Goal: Information Seeking & Learning: Learn about a topic

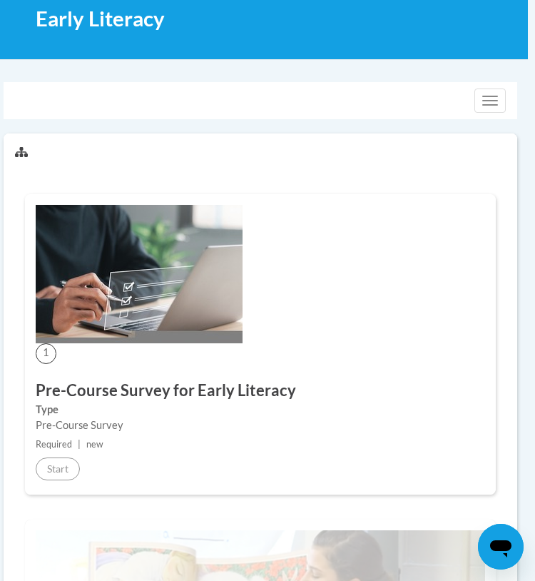
scroll to position [235, 7]
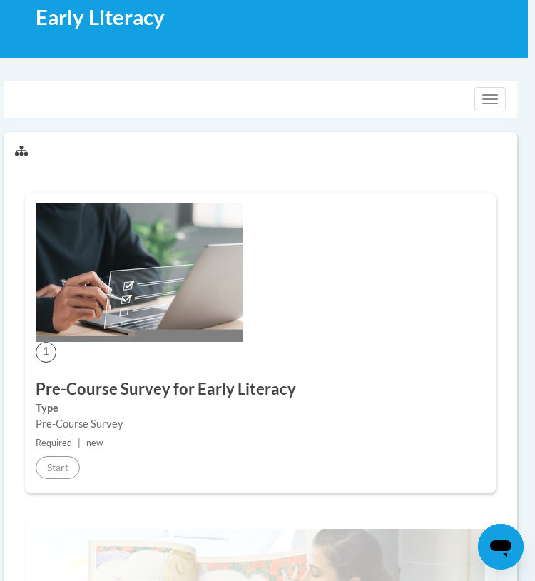
click at [113, 286] on img at bounding box center [139, 272] width 207 height 138
click at [216, 225] on img at bounding box center [139, 272] width 207 height 138
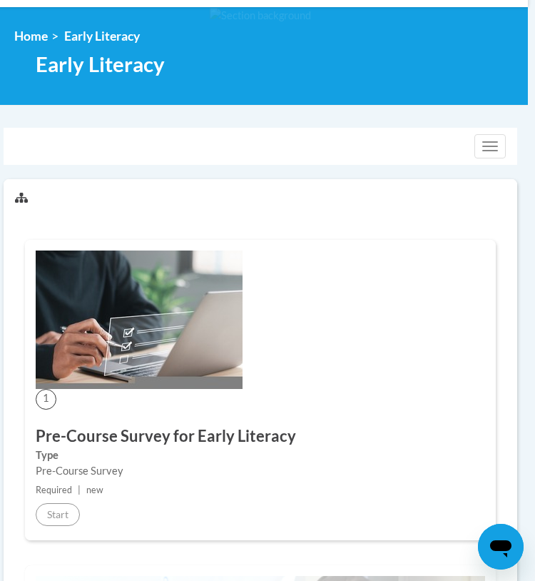
scroll to position [187, 7]
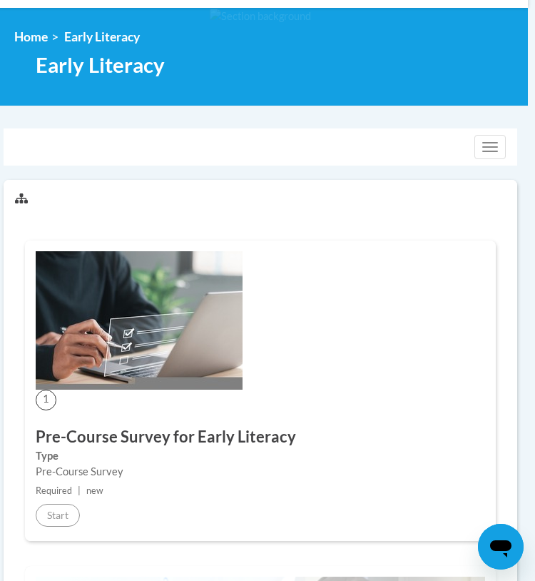
click at [375, 259] on div "1 Pre-Course Survey for Early Literacy Type Pre-Course Survey Required | new St…" at bounding box center [260, 391] width 471 height 301
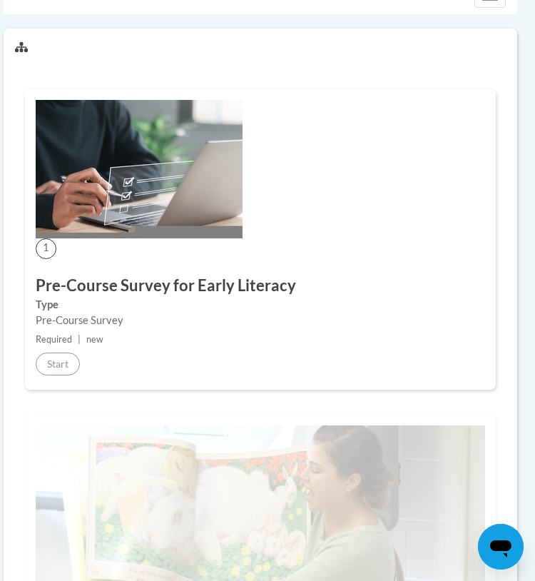
scroll to position [187, 7]
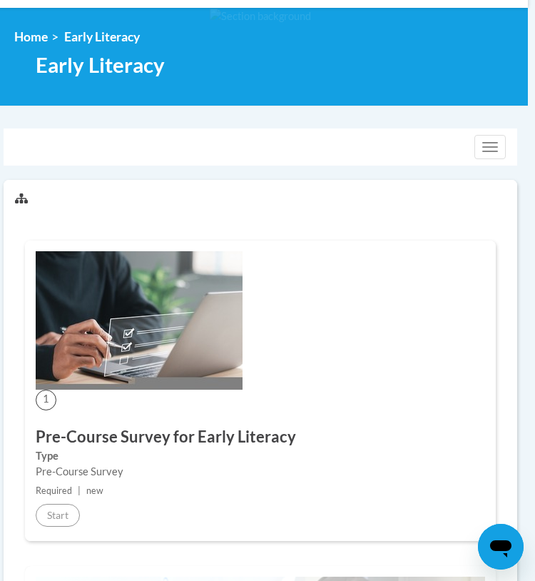
click at [112, 349] on img at bounding box center [139, 320] width 207 height 138
click at [96, 75] on span "Early Literacy" at bounding box center [100, 64] width 129 height 25
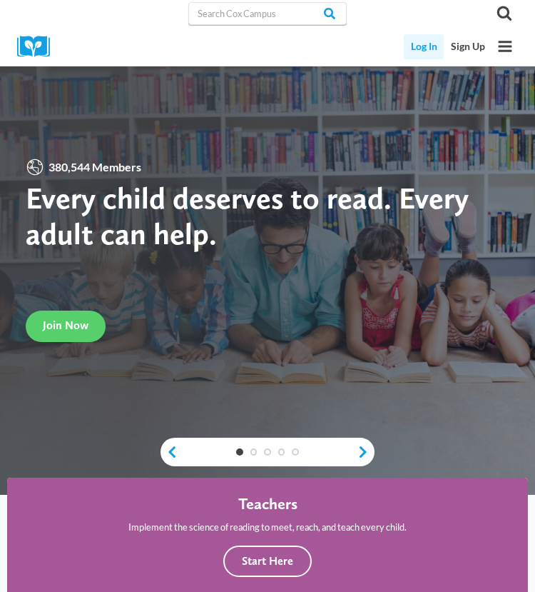
click at [421, 42] on link "Log In" at bounding box center [424, 46] width 40 height 25
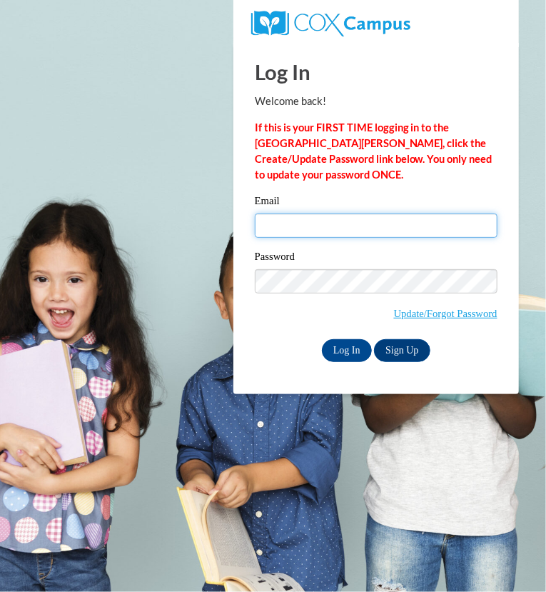
click at [318, 222] on input "Email" at bounding box center [376, 225] width 243 height 24
type input "pennebeckercha@aasd.k12.wi.us"
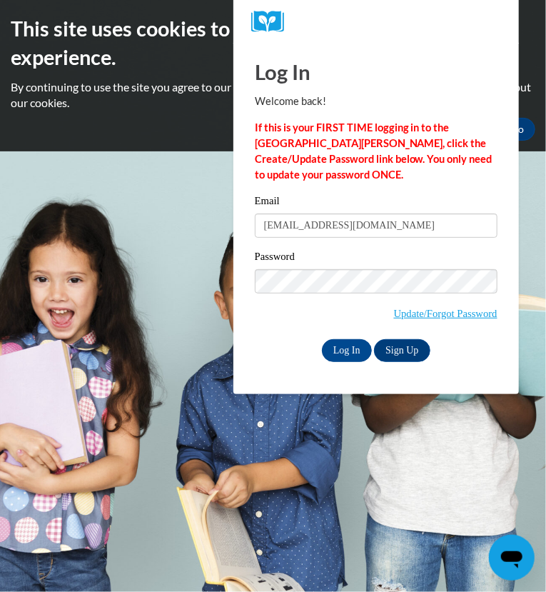
click at [335, 303] on div "Password Update/Forgot Password" at bounding box center [376, 293] width 243 height 91
click at [348, 352] on input "Log In" at bounding box center [347, 350] width 50 height 23
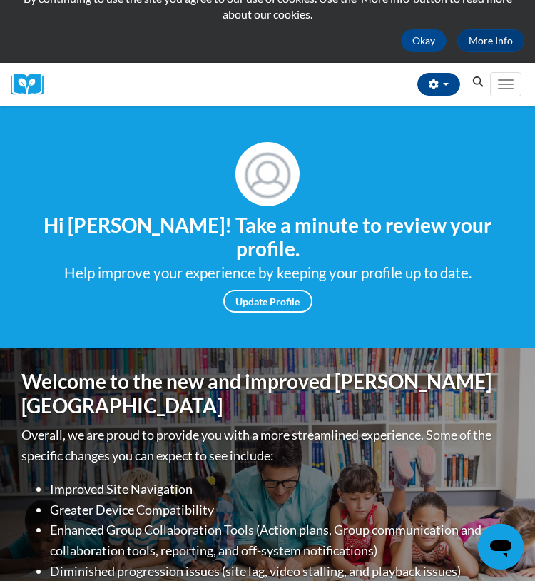
scroll to position [88, 0]
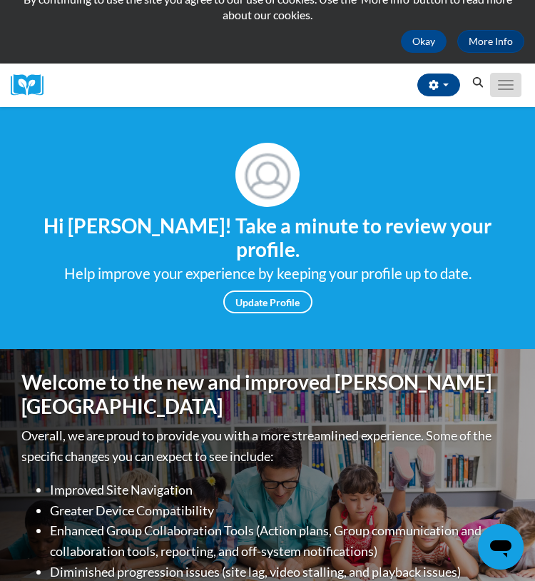
click at [499, 75] on button "Toggle navigation" at bounding box center [505, 85] width 31 height 24
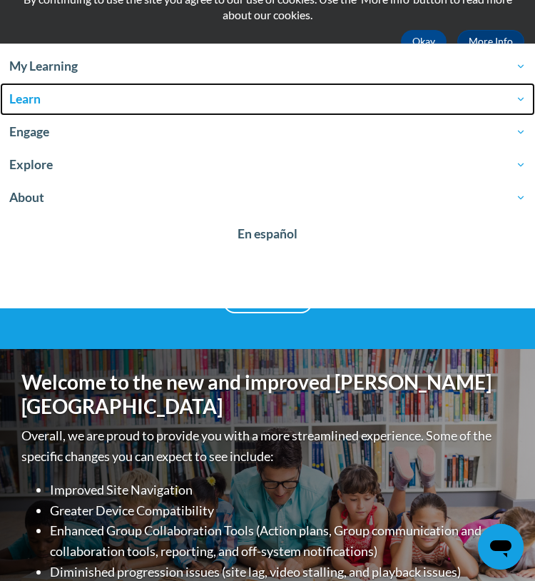
click at [39, 94] on span "Learn" at bounding box center [267, 99] width 517 height 17
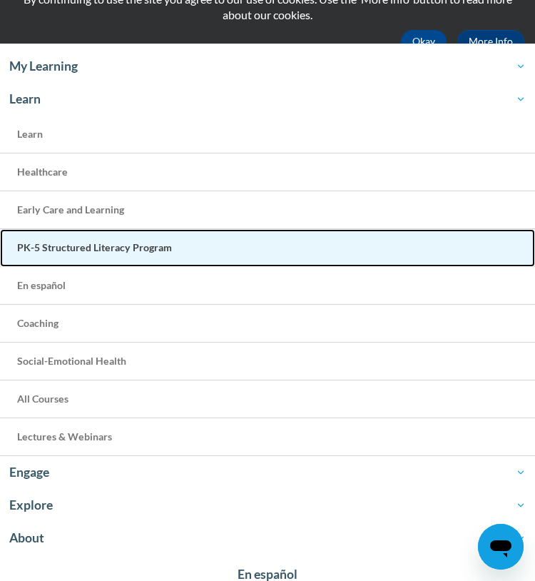
click at [101, 243] on span "PK-5 Structured Literacy Program" at bounding box center [94, 247] width 155 height 12
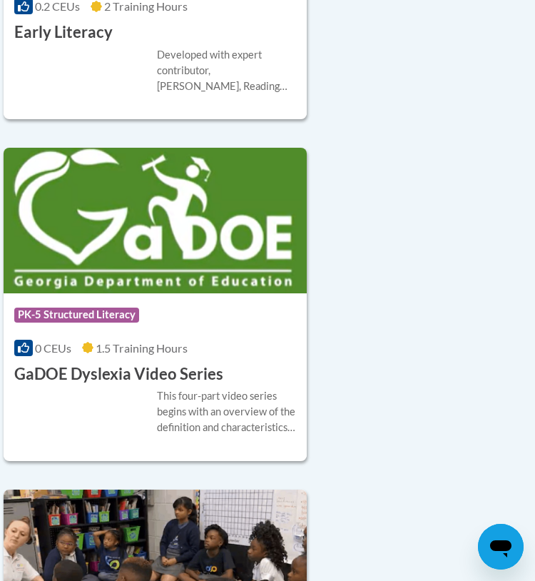
scroll to position [1545, 7]
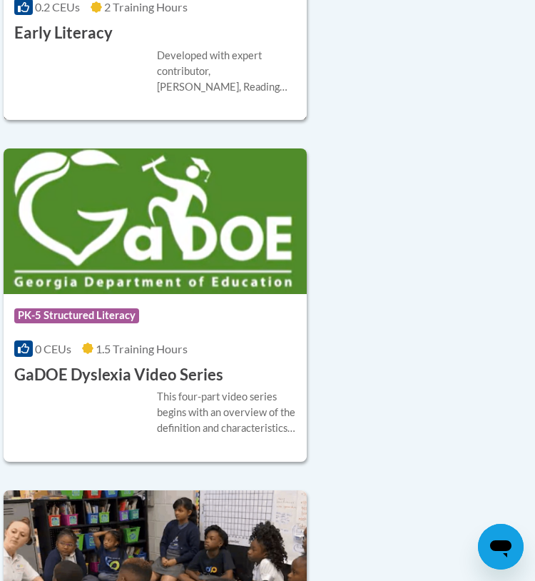
click at [84, 66] on div "Developed with expert contributor, Dr. Deborah Glaser, Reading Teacherʹs Top Te…" at bounding box center [155, 71] width 282 height 47
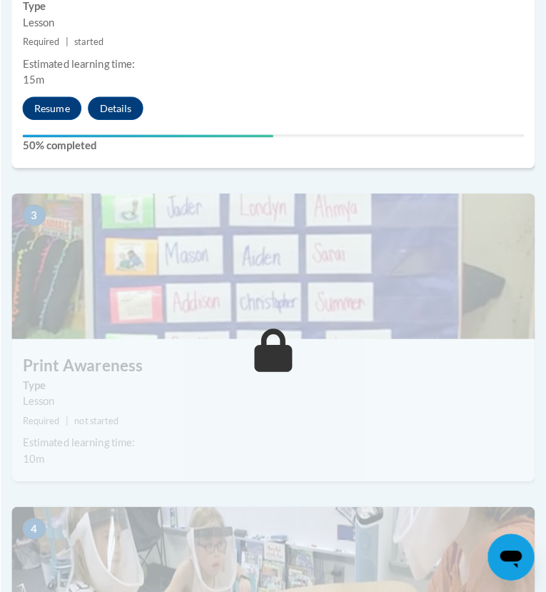
scroll to position [1009, 0]
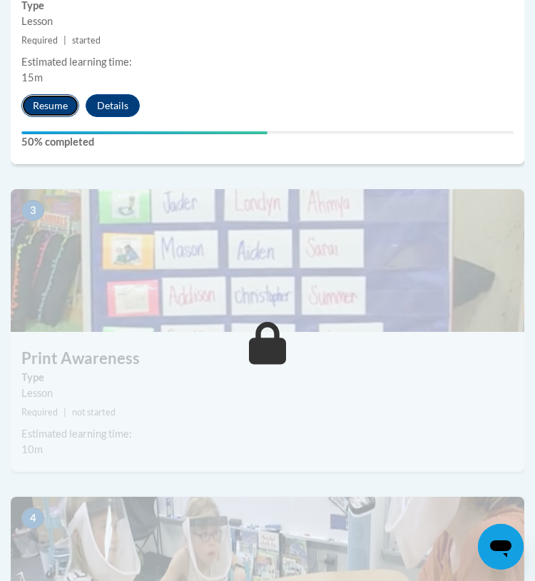
click at [54, 108] on button "Resume" at bounding box center [50, 105] width 58 height 23
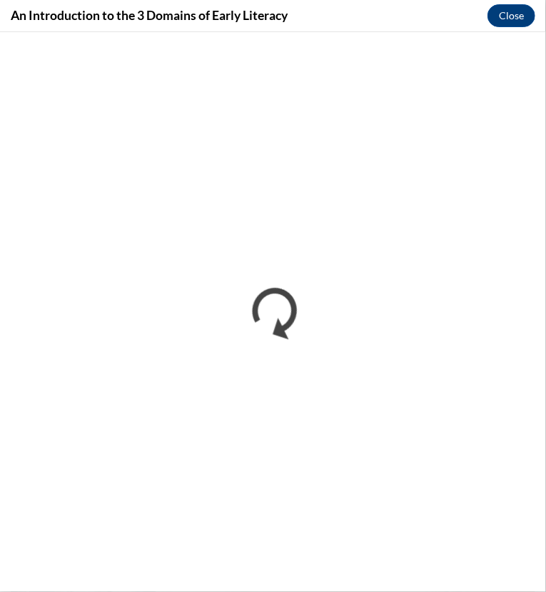
scroll to position [0, 0]
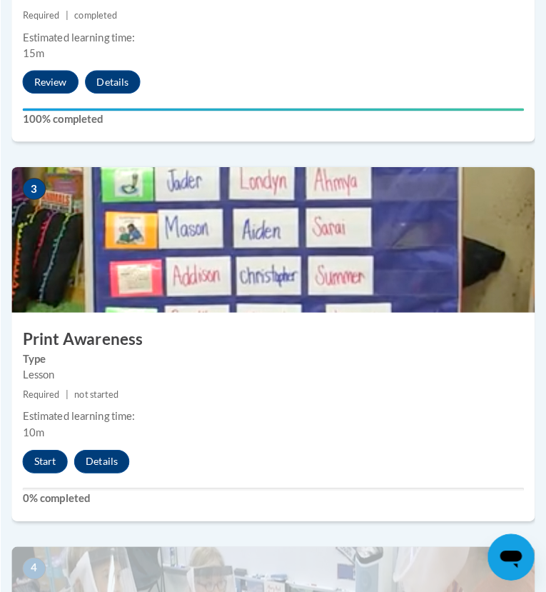
scroll to position [1036, 0]
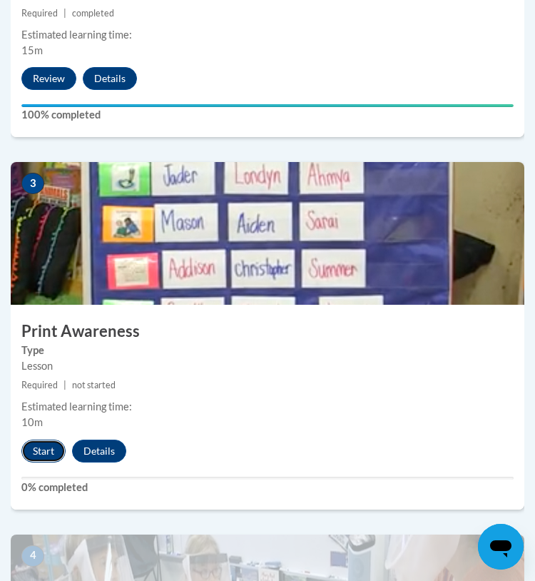
click at [52, 444] on button "Start" at bounding box center [43, 451] width 44 height 23
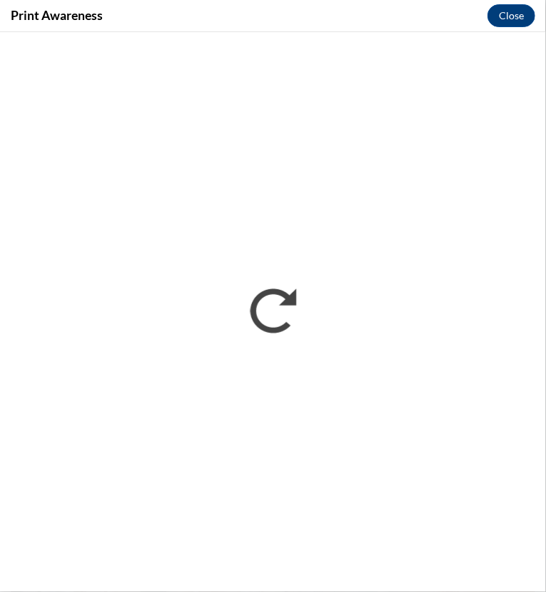
scroll to position [0, 0]
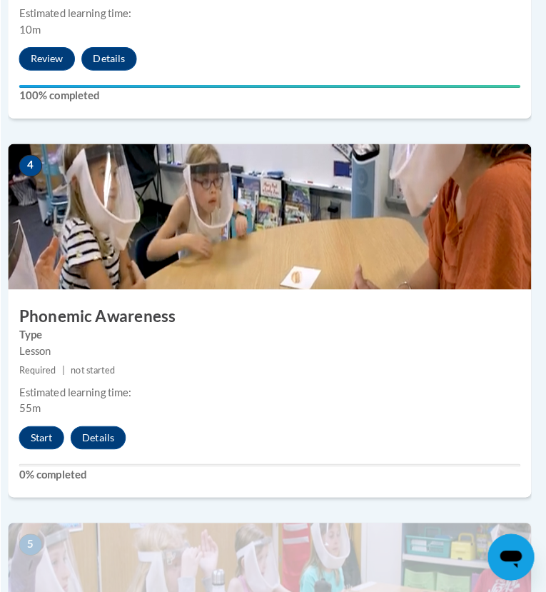
scroll to position [1426, 4]
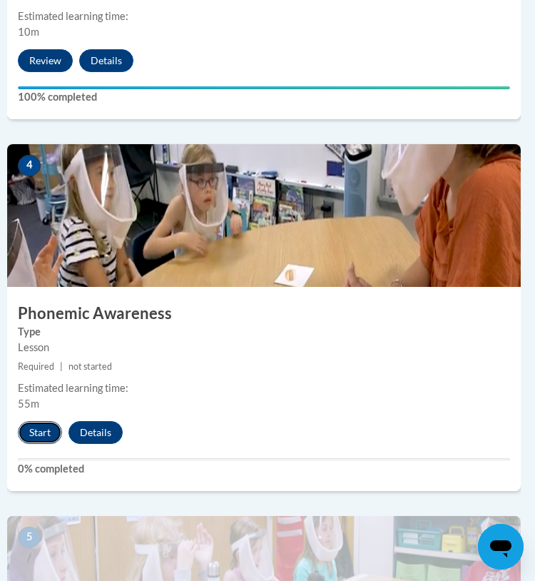
click at [42, 433] on button "Start" at bounding box center [40, 432] width 44 height 23
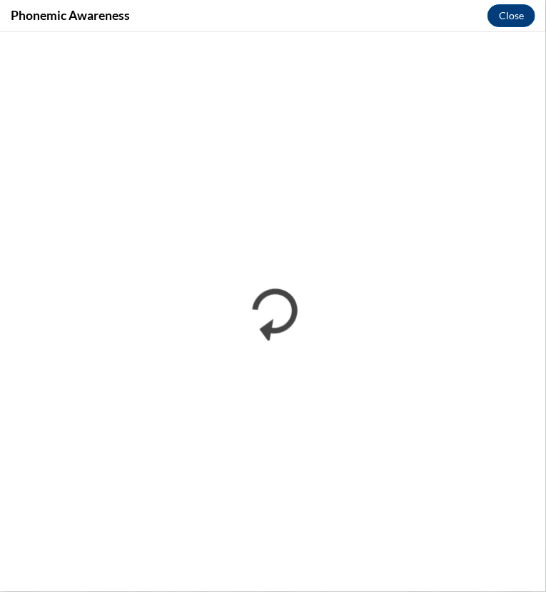
scroll to position [0, 0]
